Goal: Task Accomplishment & Management: Manage account settings

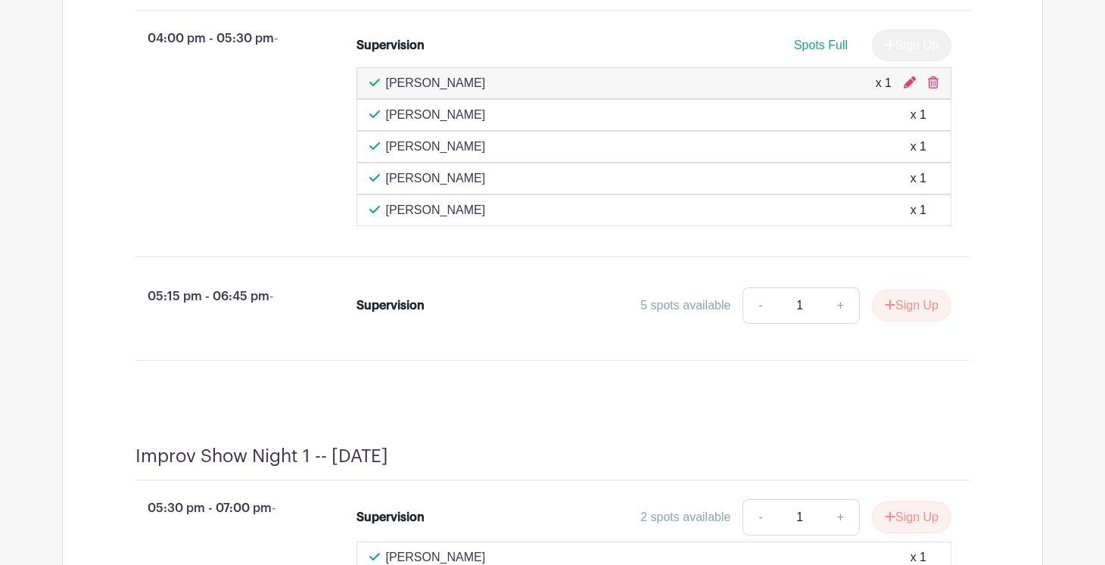
scroll to position [2383, 0]
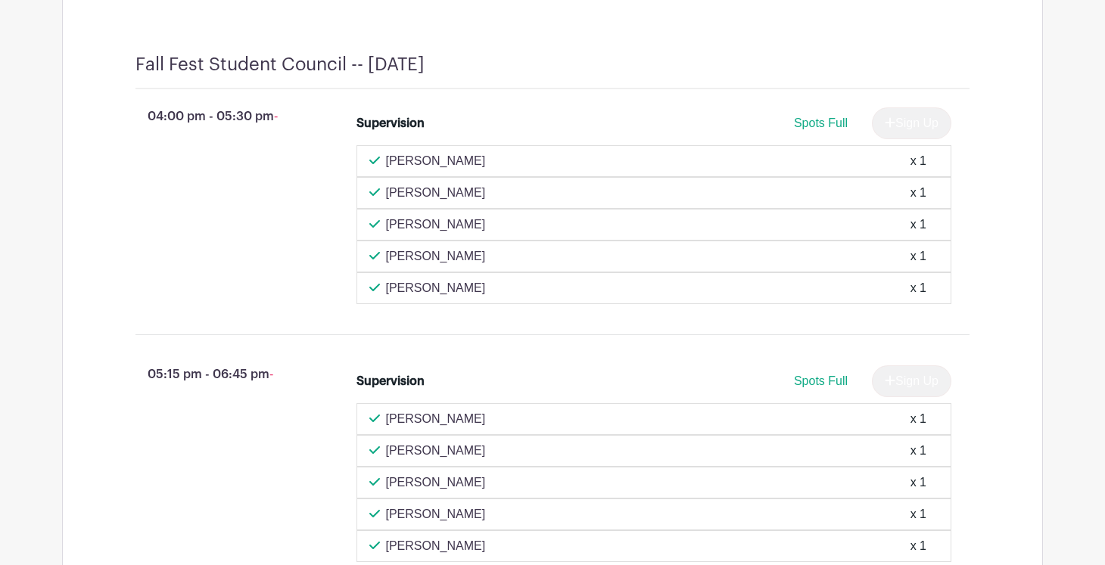
scroll to position [2493, 0]
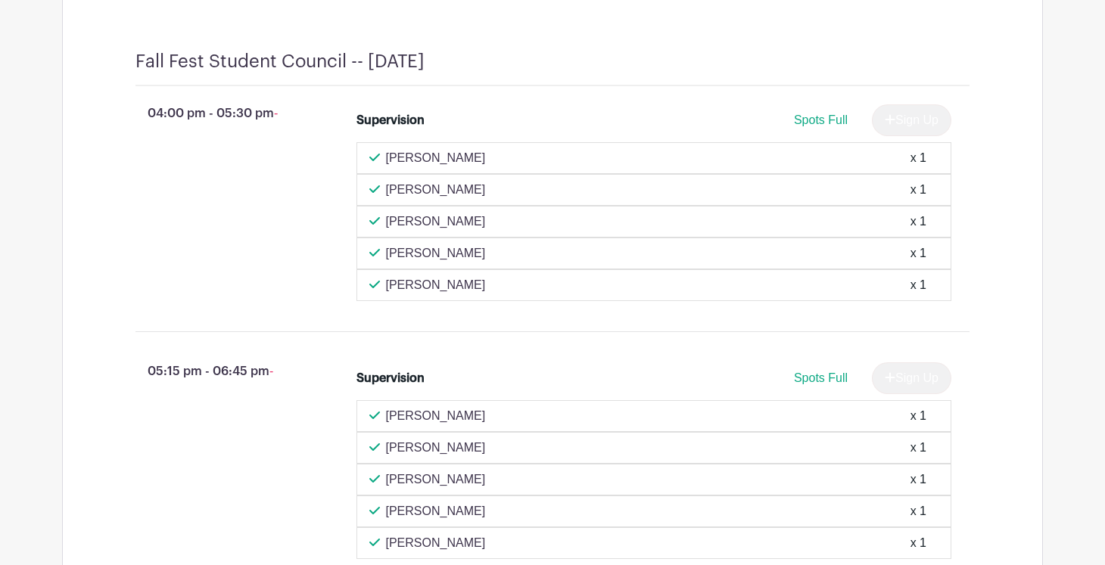
click at [522, 199] on div "Christy Hall x 1" at bounding box center [654, 190] width 570 height 18
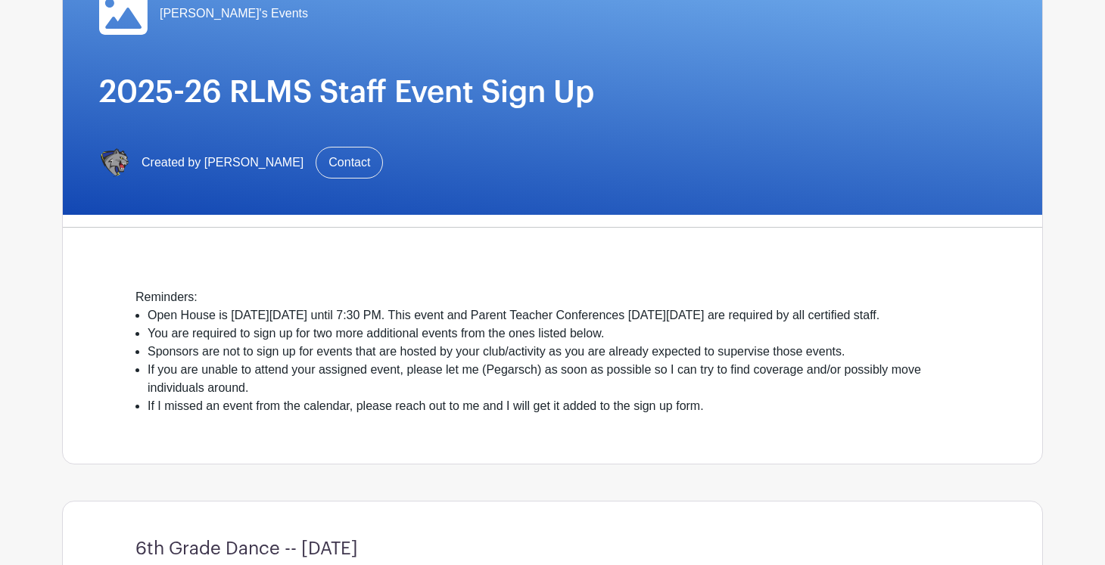
scroll to position [0, 0]
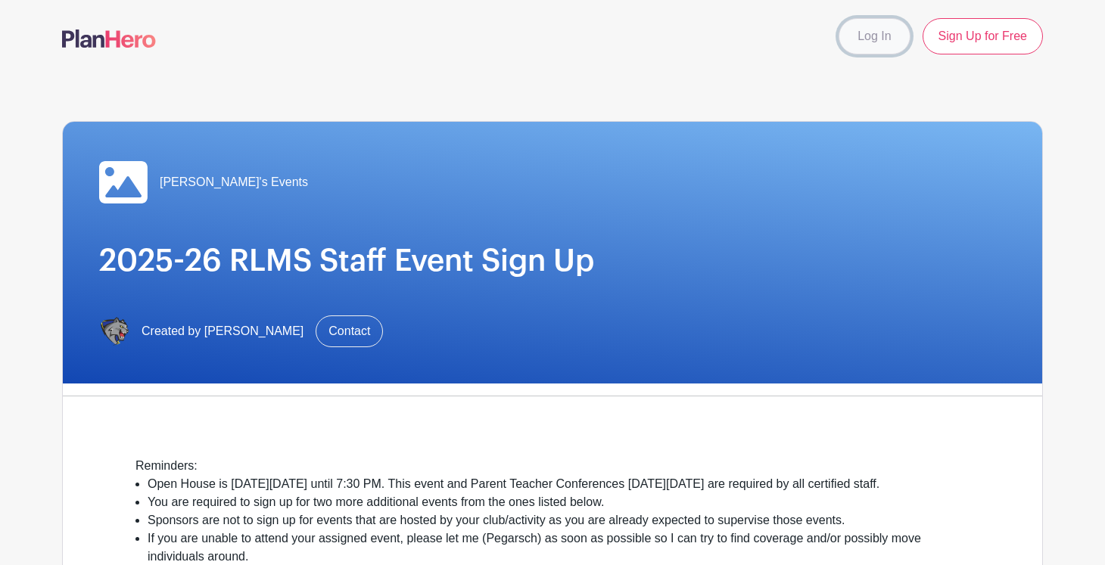
click at [865, 48] on link "Log In" at bounding box center [874, 36] width 71 height 36
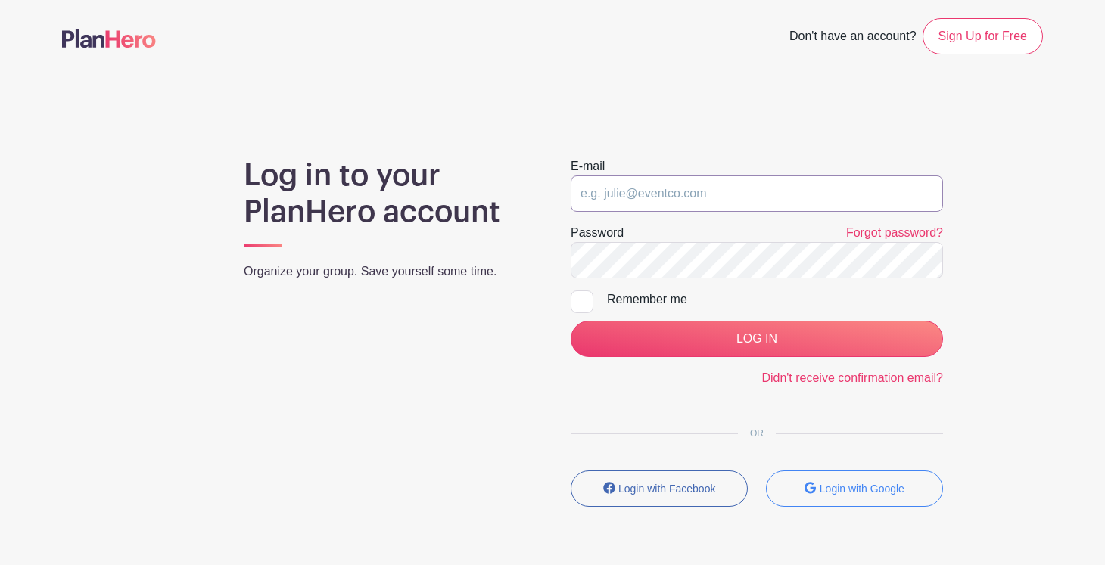
click at [633, 192] on input "email" at bounding box center [757, 194] width 372 height 36
click at [785, 114] on main "Don't have an account? Sign Up for Free Log in to your PlanHero account Organiz…" at bounding box center [552, 307] width 1105 height 614
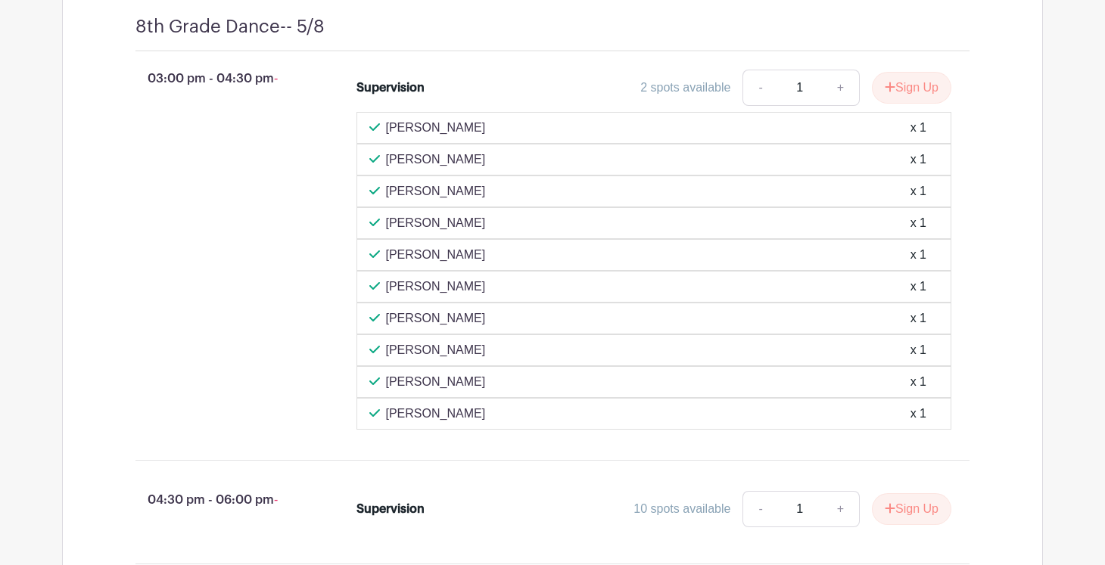
scroll to position [8958, 0]
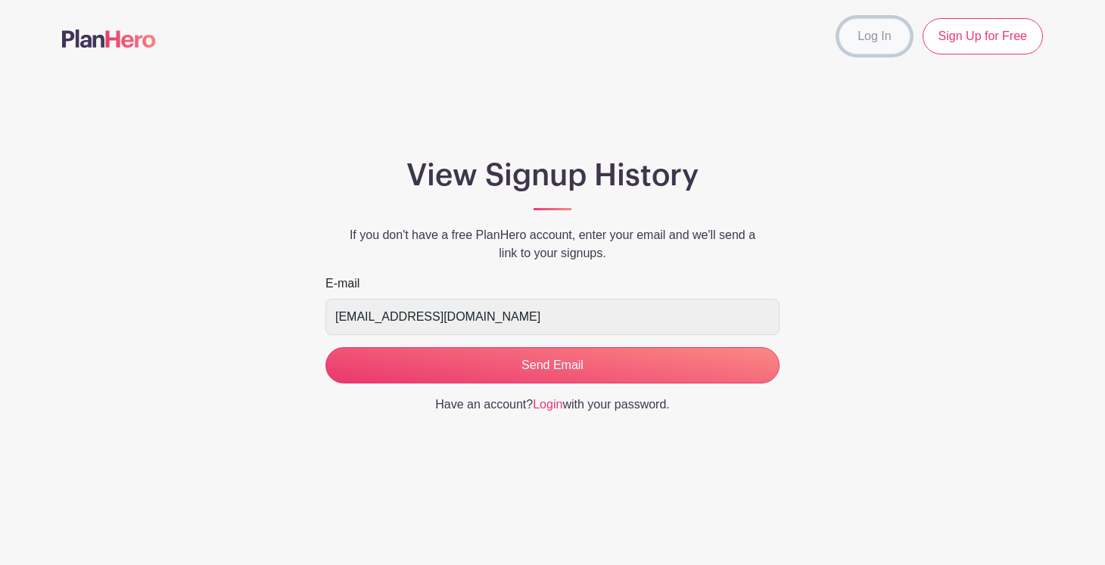
click at [874, 23] on link "Log In" at bounding box center [874, 36] width 71 height 36
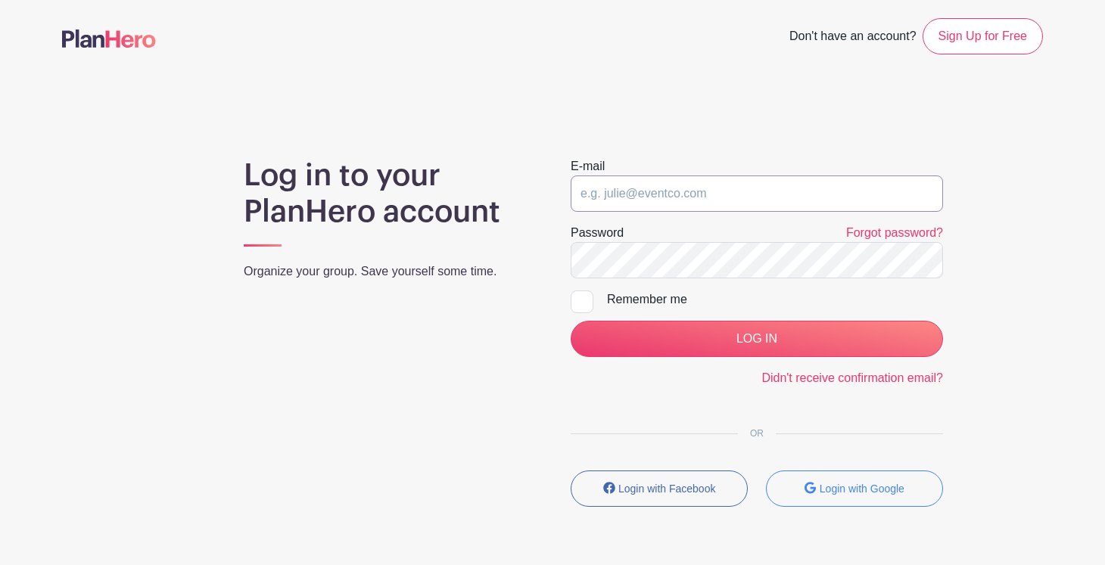
click at [629, 204] on input "email" at bounding box center [757, 194] width 372 height 36
click at [310, 356] on div "Log in to your PlanHero account Organize your group. Save yourself some time." at bounding box center [389, 338] width 327 height 362
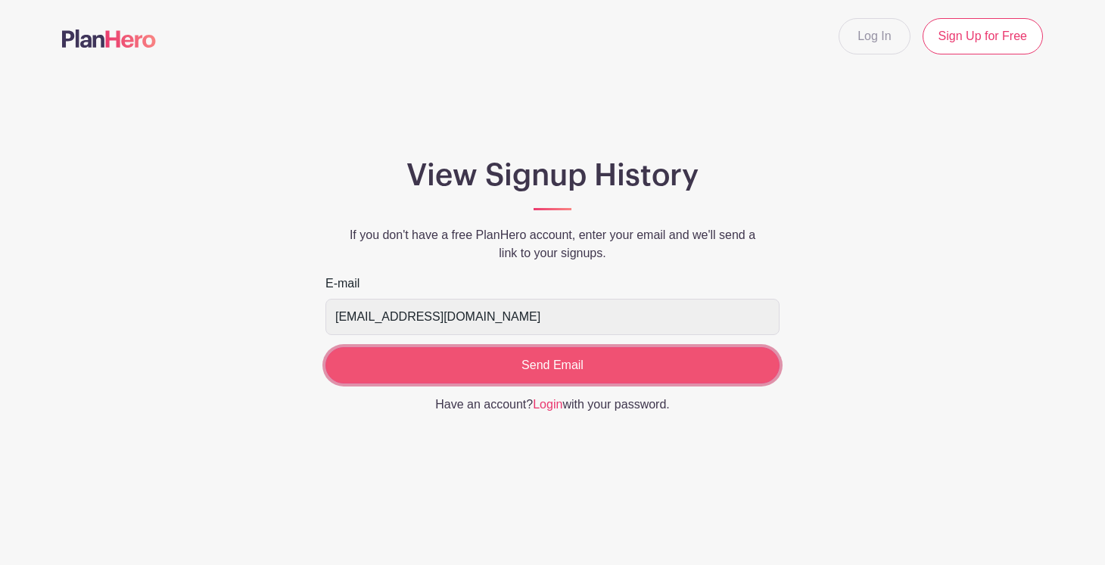
click at [489, 366] on input "Send Email" at bounding box center [552, 365] width 454 height 36
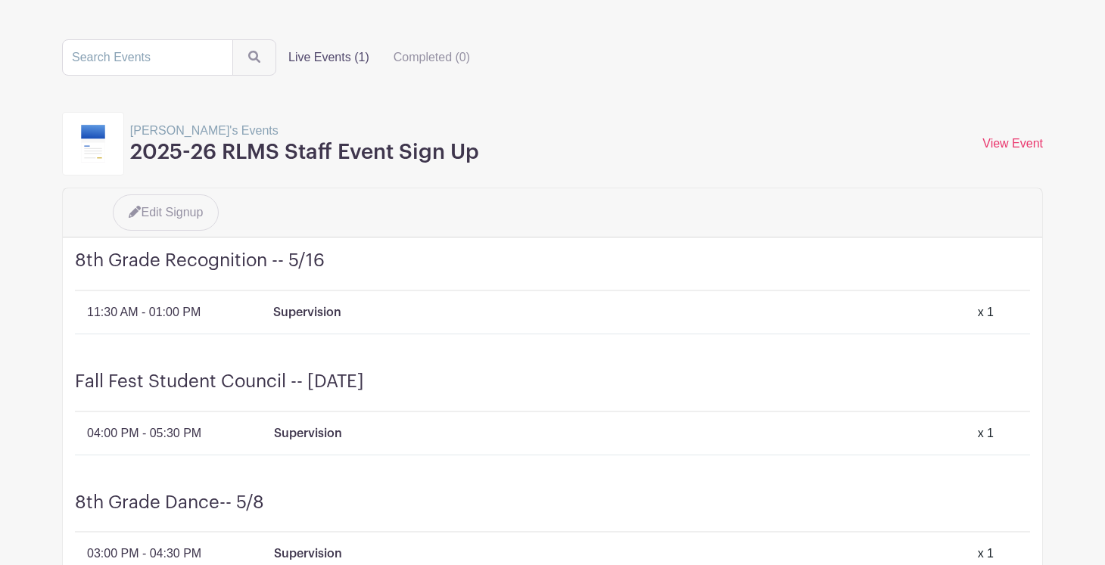
scroll to position [108, 0]
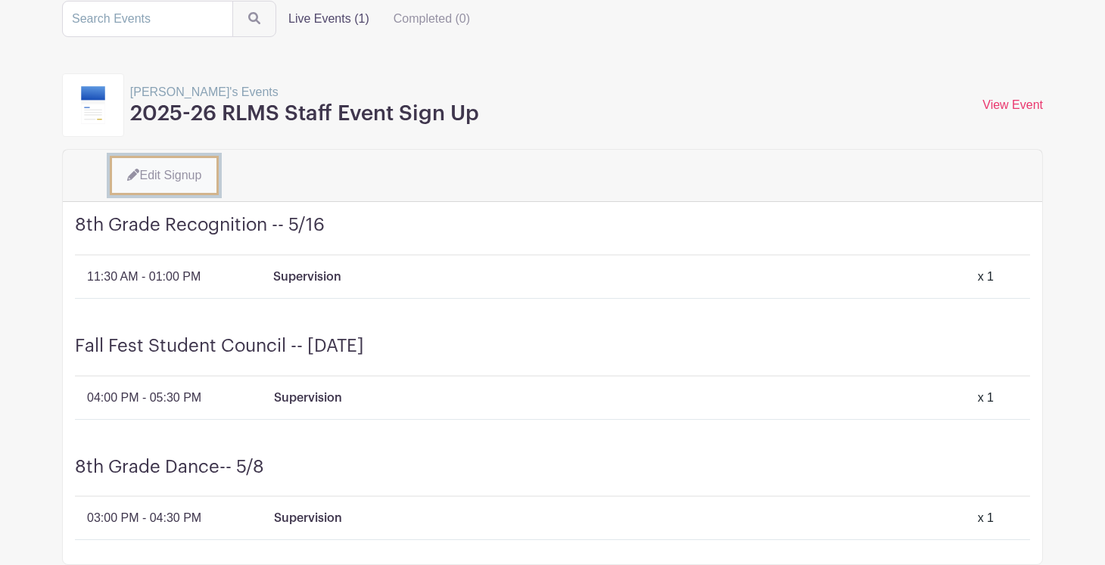
click at [194, 165] on link "Edit Signup" at bounding box center [164, 175] width 109 height 39
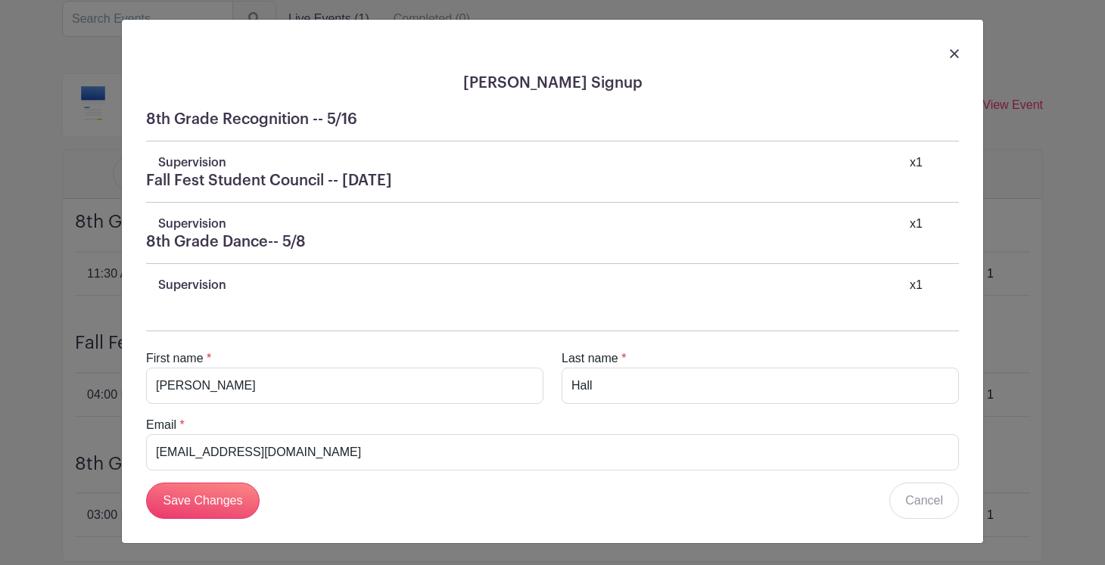
scroll to position [0, 0]
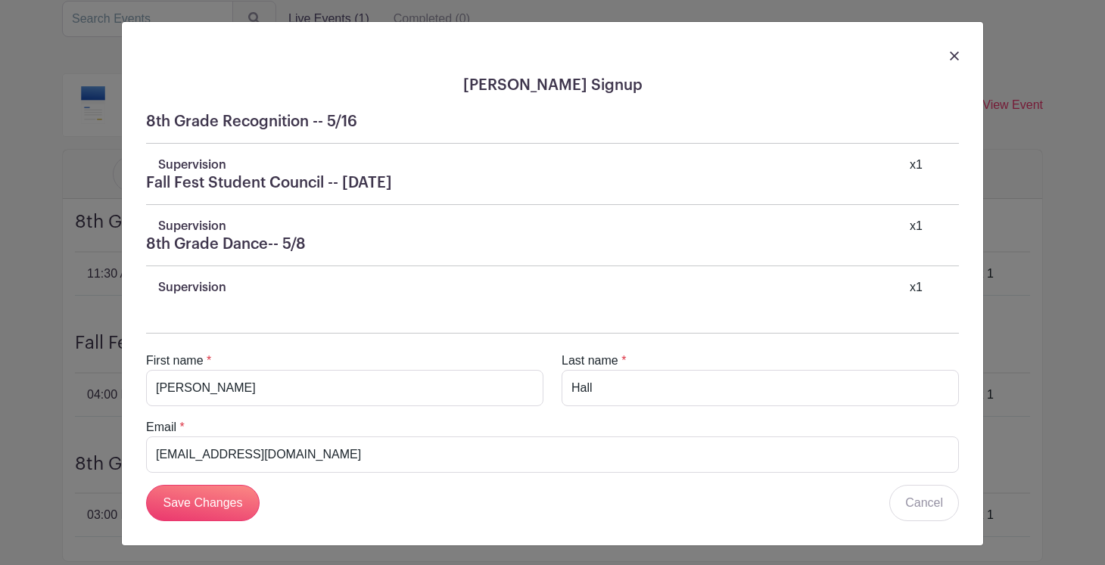
click at [285, 175] on h5 "Fall Fest Student Council -- [DATE]" at bounding box center [552, 183] width 813 height 18
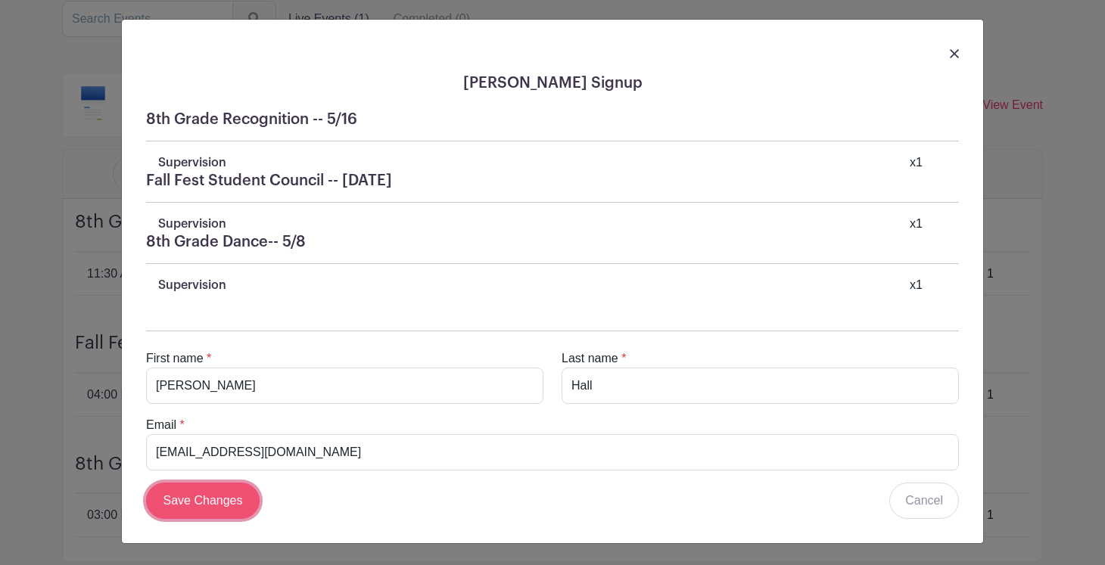
click at [218, 503] on input "Save Changes" at bounding box center [203, 501] width 114 height 36
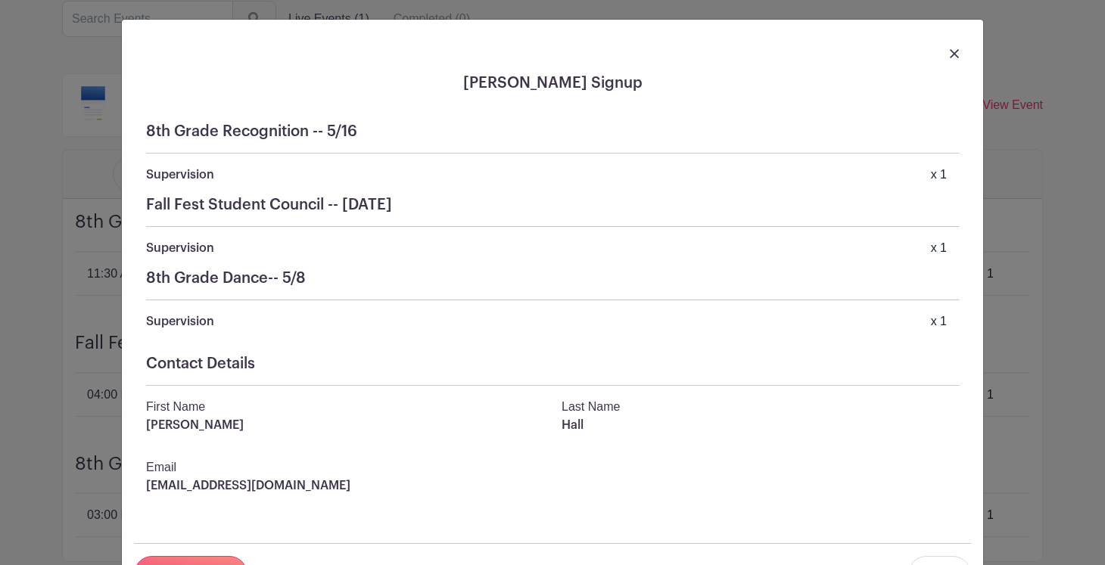
click at [954, 51] on img at bounding box center [954, 53] width 9 height 9
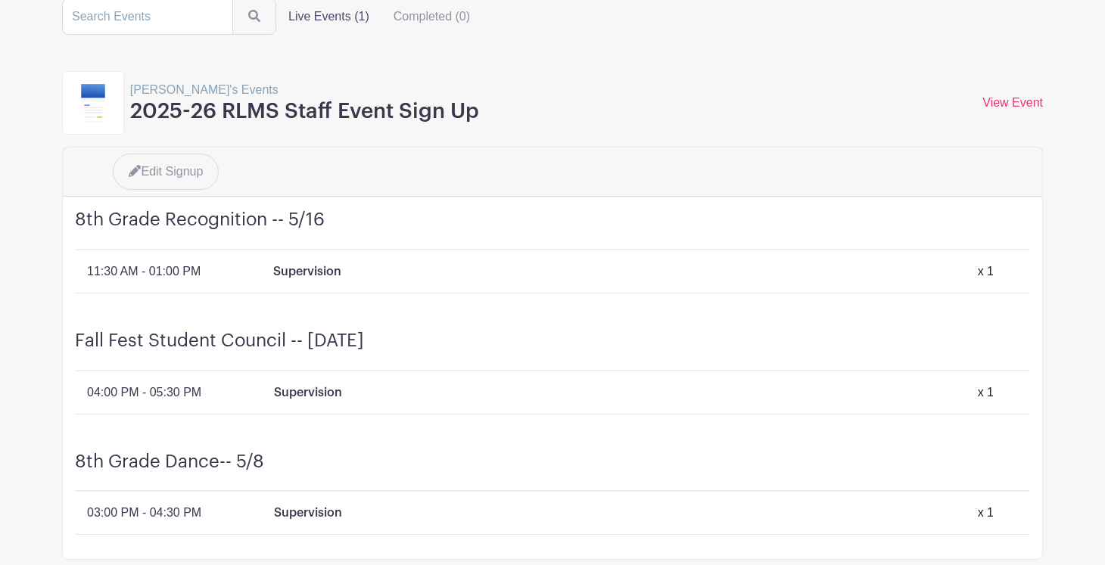
scroll to position [114, 0]
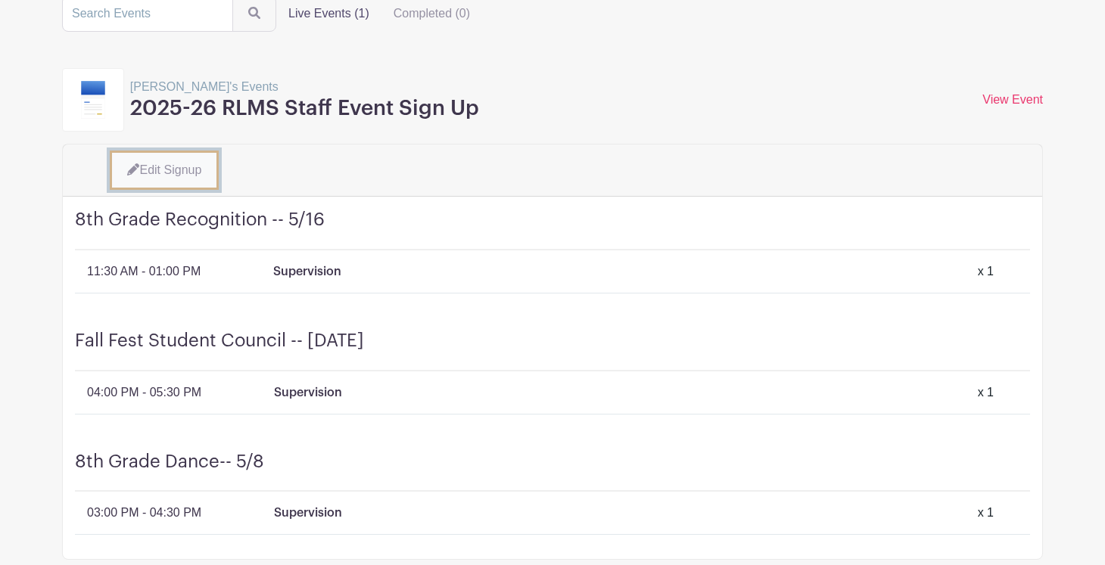
click at [195, 174] on link "Edit Signup" at bounding box center [164, 170] width 109 height 39
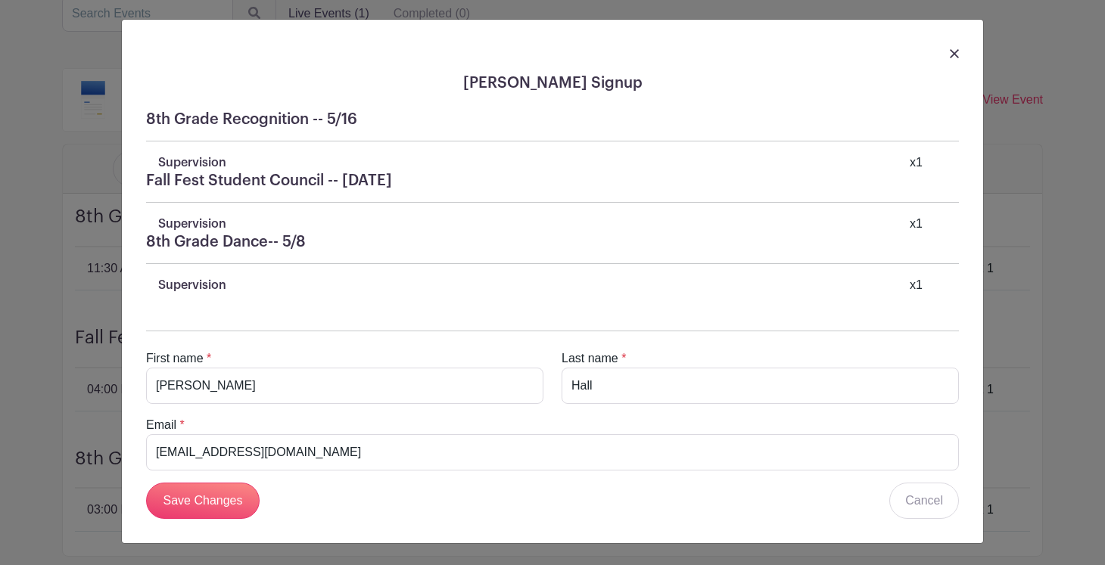
scroll to position [0, 0]
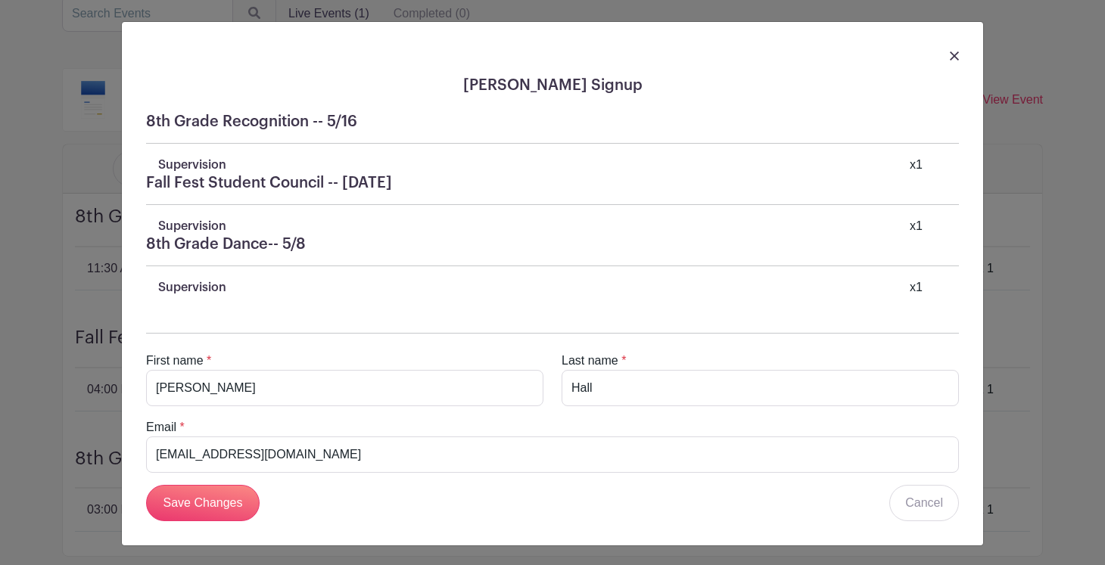
click at [487, 185] on h5 "Fall Fest Student Council -- [DATE]" at bounding box center [552, 183] width 813 height 18
copy h5 "Fall Fest Student Council -- [DATE]"
